Goal: Transaction & Acquisition: Subscribe to service/newsletter

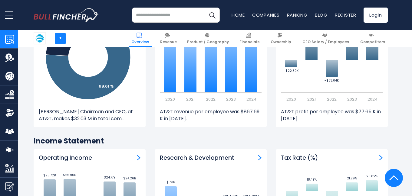
scroll to position [775, 0]
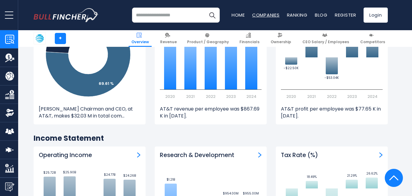
click at [272, 17] on link "Companies" at bounding box center [266, 15] width 28 height 6
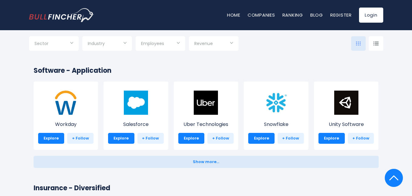
scroll to position [1187, 0]
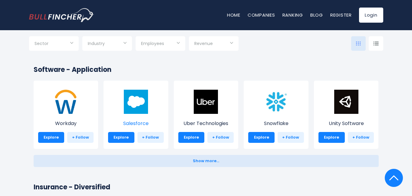
click at [147, 104] on img at bounding box center [136, 102] width 24 height 24
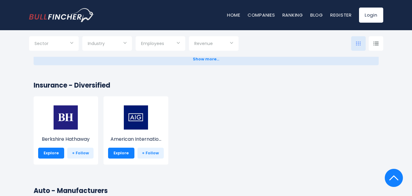
scroll to position [1379, 0]
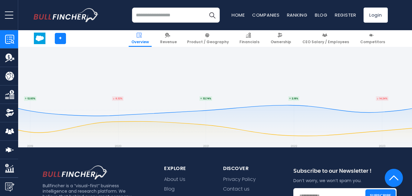
scroll to position [2443, 0]
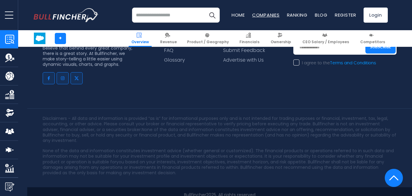
click at [274, 13] on link "Companies" at bounding box center [266, 15] width 28 height 6
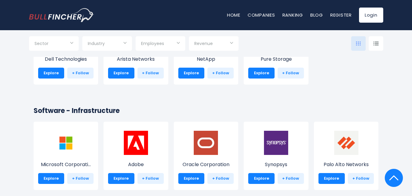
scroll to position [477, 0]
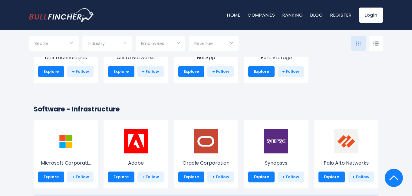
click at [70, 26] on div "Home Companies Ranking Blog Register Login" at bounding box center [206, 15] width 354 height 30
click at [79, 20] on img "Go to homepage" at bounding box center [61, 15] width 65 height 14
click at [77, 19] on img "Go to homepage" at bounding box center [61, 15] width 65 height 14
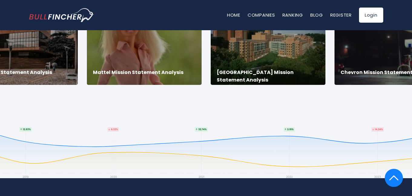
scroll to position [1203, 0]
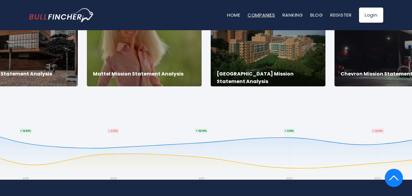
click at [267, 13] on link "Companies" at bounding box center [262, 15] width 28 height 6
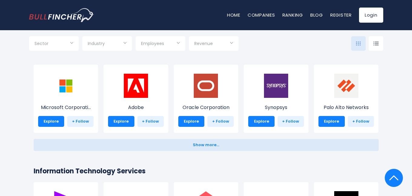
scroll to position [533, 0]
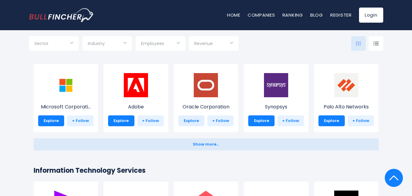
click at [196, 123] on link "Explore" at bounding box center [191, 121] width 26 height 11
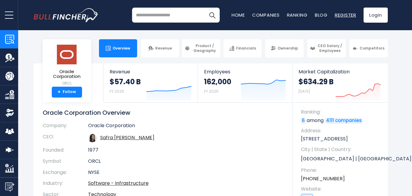
click at [352, 16] on link "Register" at bounding box center [345, 15] width 21 height 6
